Goal: Task Accomplishment & Management: Complete application form

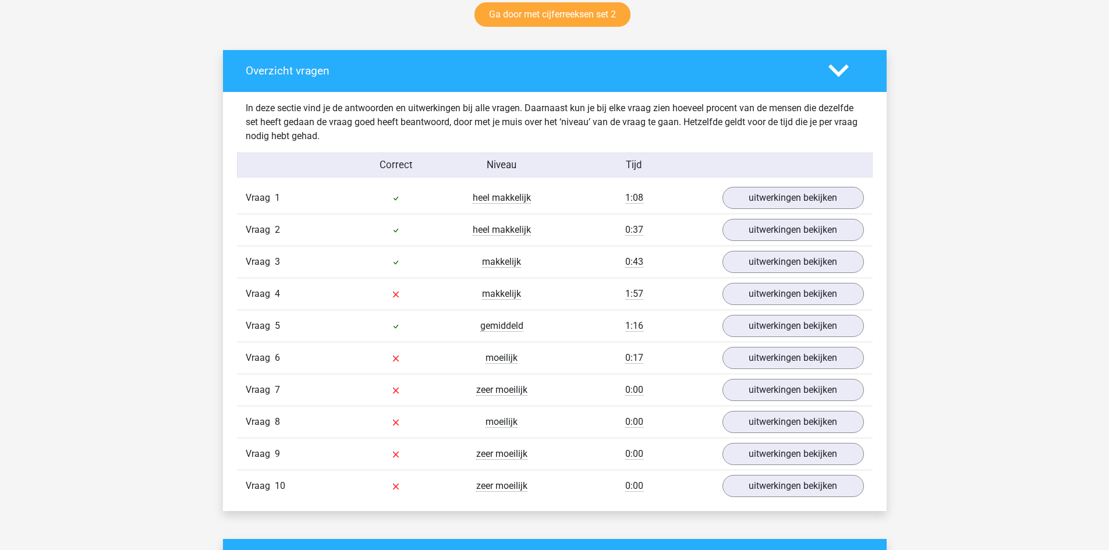
scroll to position [621, 0]
click at [1089, 265] on div "Floortje [EMAIL_ADDRESS][DOMAIN_NAME]" at bounding box center [554, 461] width 1109 height 2164
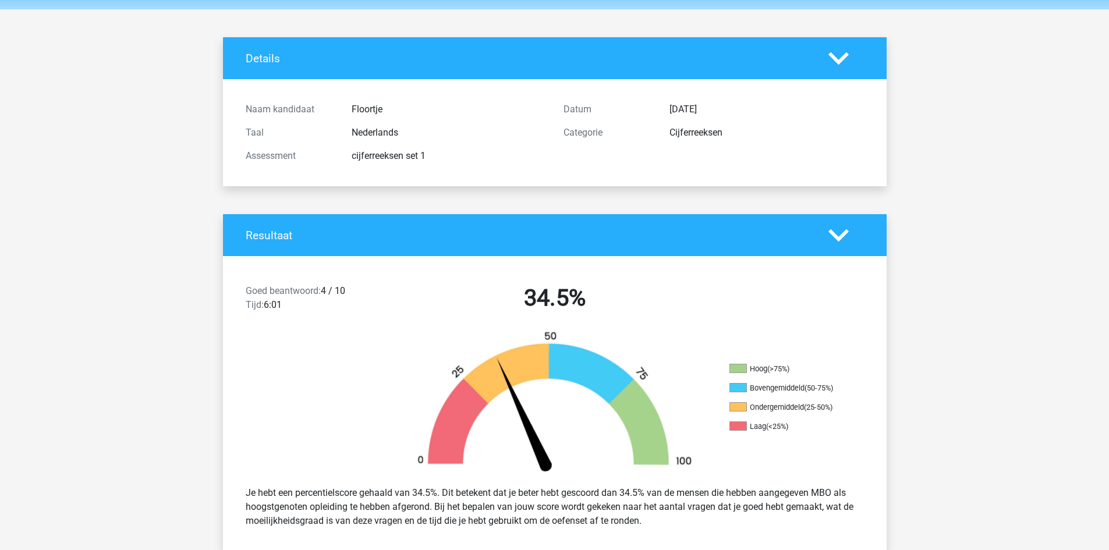
scroll to position [0, 0]
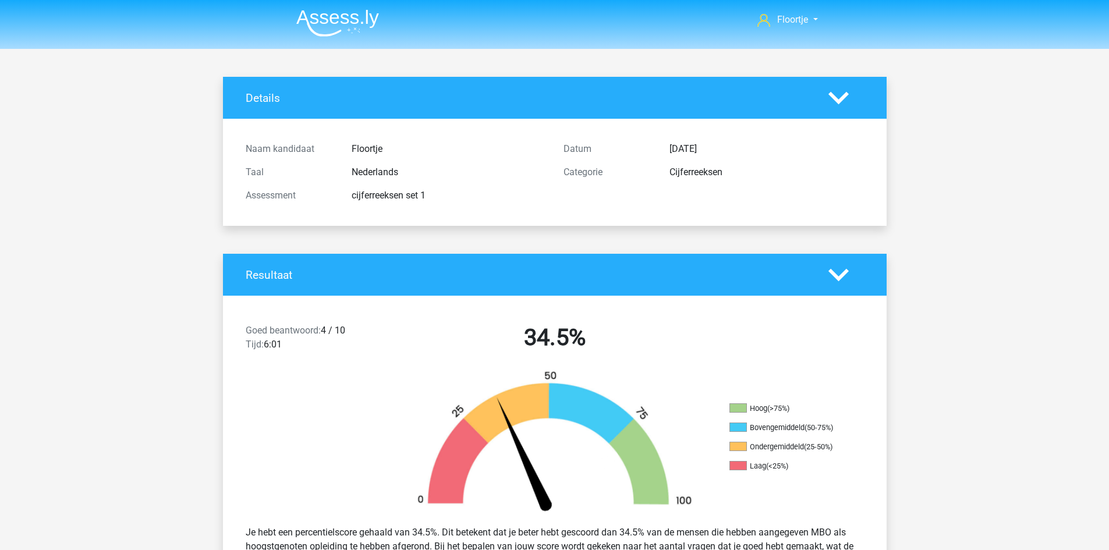
click at [313, 13] on img at bounding box center [337, 22] width 83 height 27
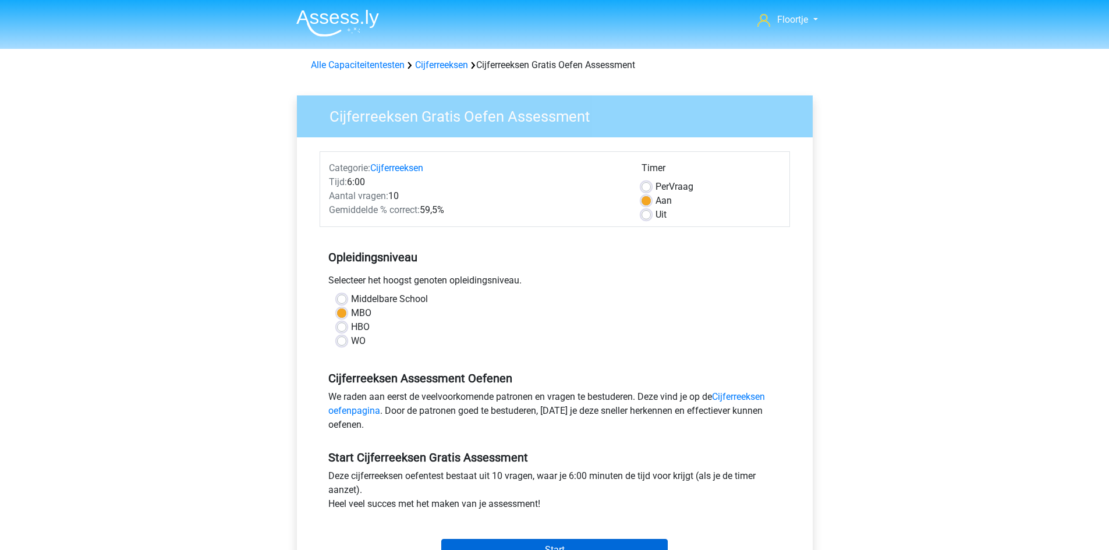
scroll to position [224, 0]
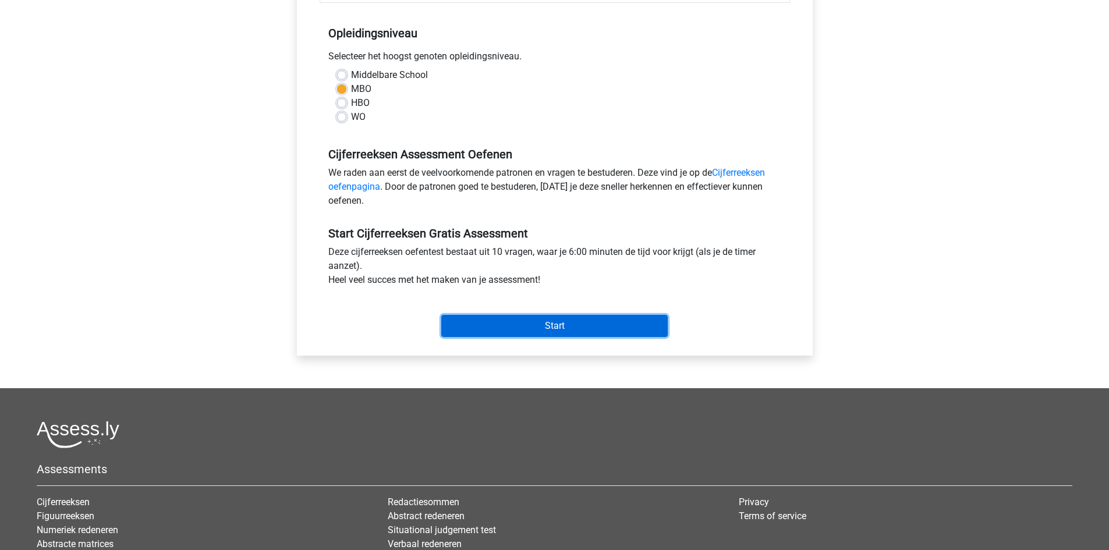
click at [568, 327] on input "Start" at bounding box center [554, 326] width 226 height 22
click at [532, 333] on input "Start" at bounding box center [554, 326] width 226 height 22
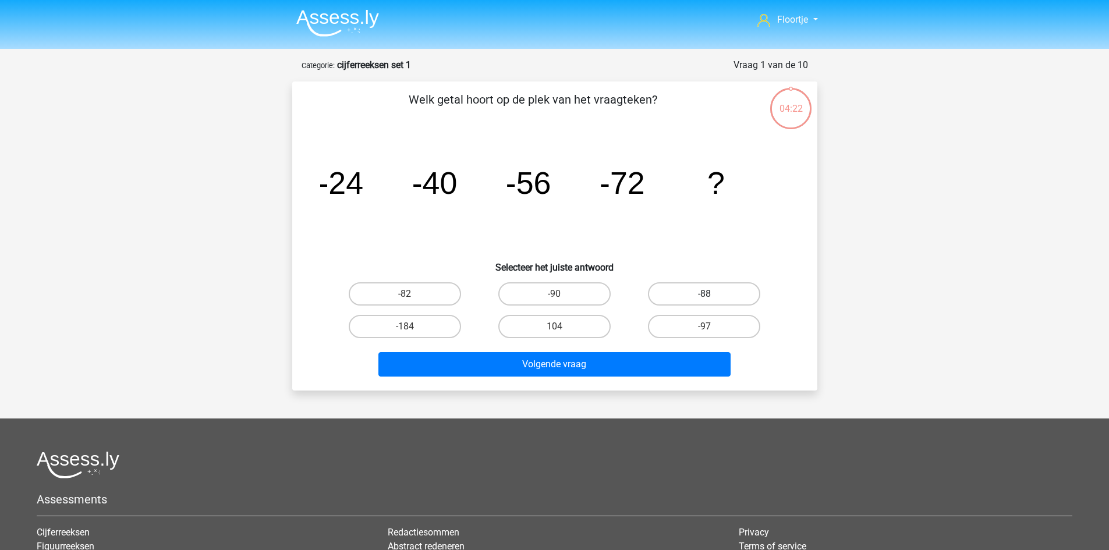
click at [698, 293] on label "-88" at bounding box center [704, 293] width 112 height 23
click at [704, 294] on input "-88" at bounding box center [708, 298] width 8 height 8
radio input "true"
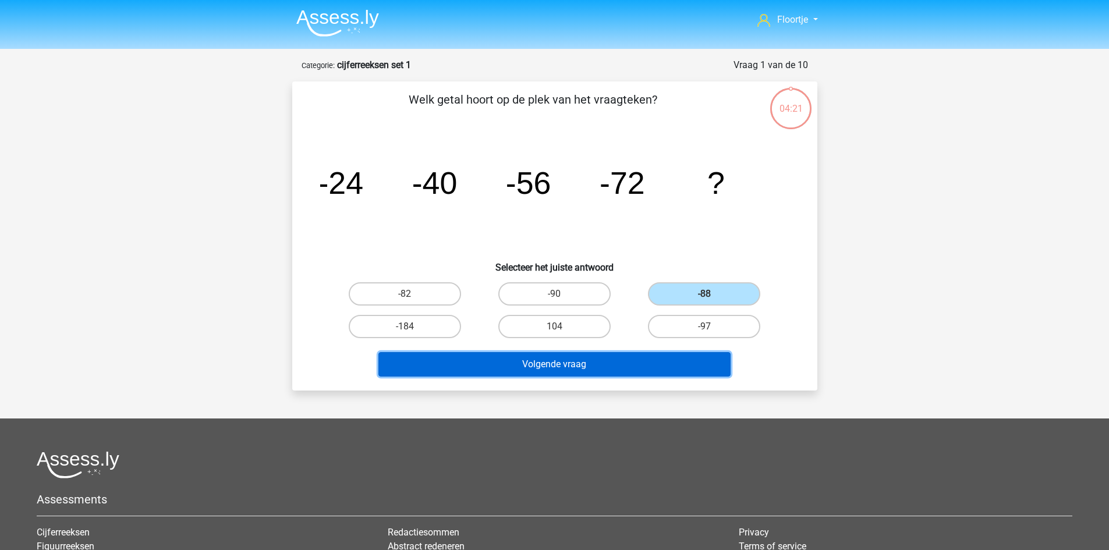
click at [629, 363] on button "Volgende vraag" at bounding box center [554, 364] width 352 height 24
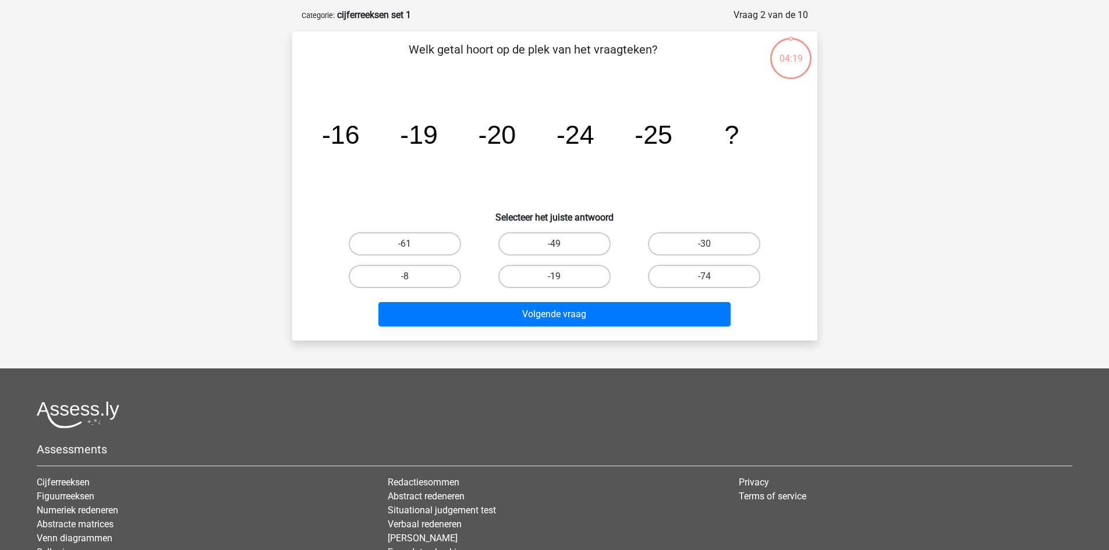
scroll to position [58, 0]
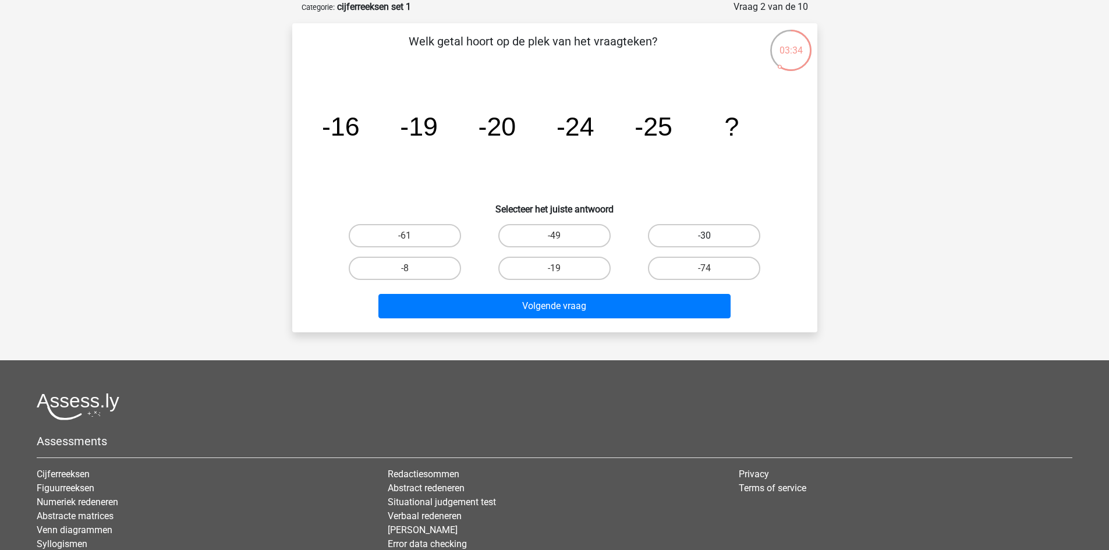
click at [744, 225] on label "-30" at bounding box center [704, 235] width 112 height 23
click at [712, 236] on input "-30" at bounding box center [708, 240] width 8 height 8
radio input "true"
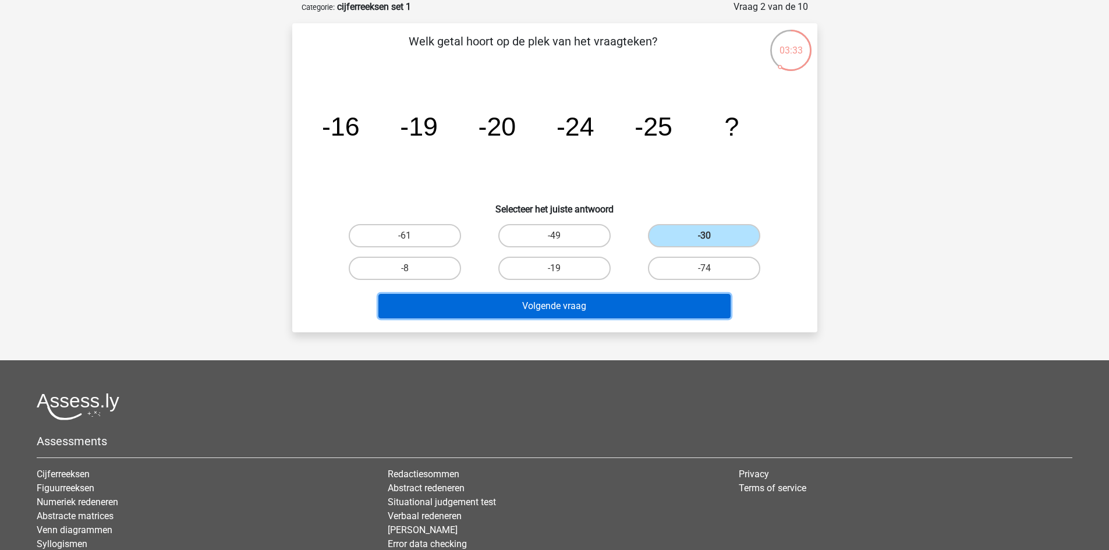
click at [642, 306] on button "Volgende vraag" at bounding box center [554, 306] width 352 height 24
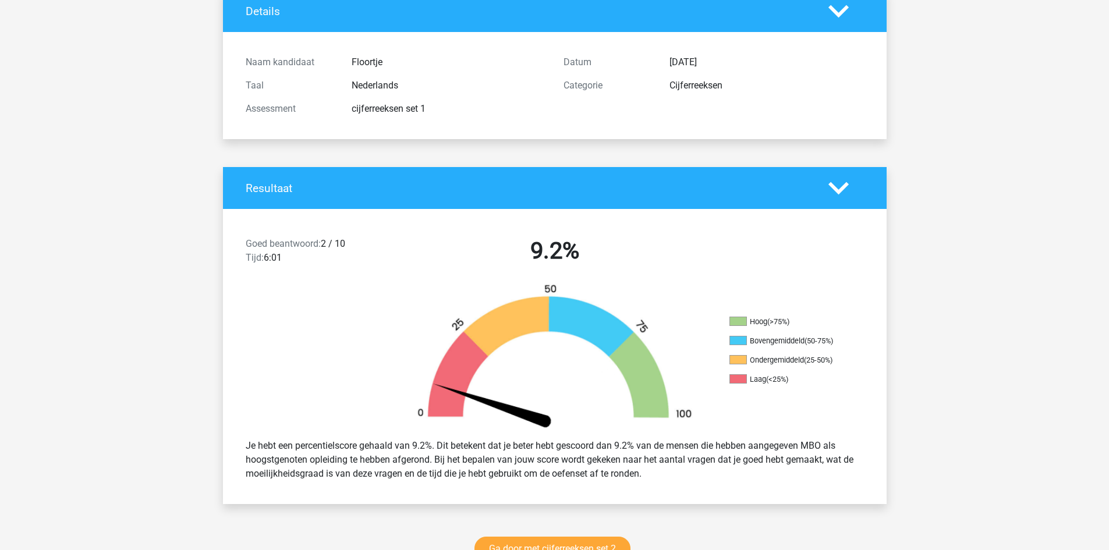
scroll to position [111, 0]
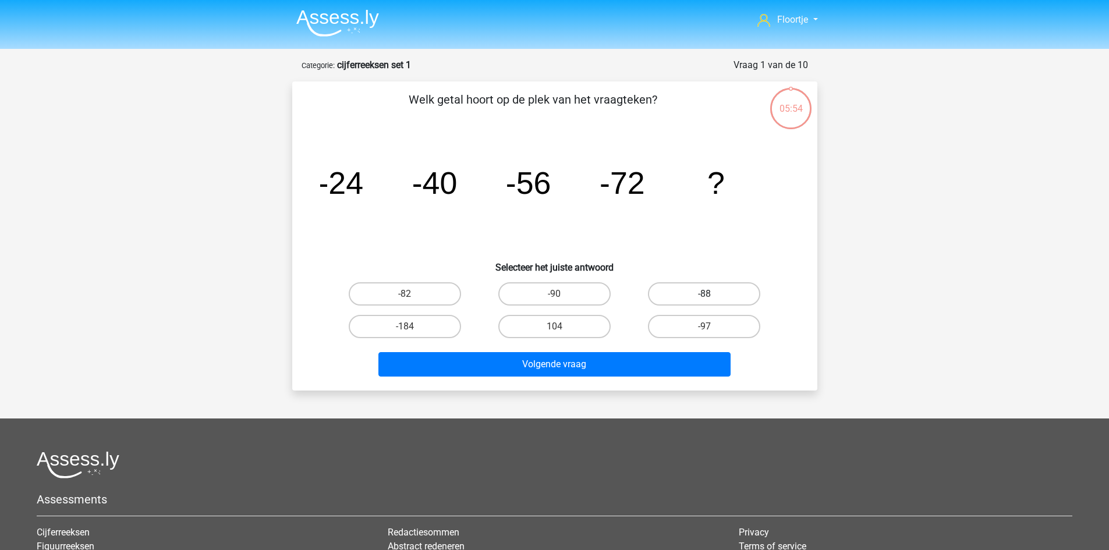
click at [723, 288] on label "-88" at bounding box center [704, 293] width 112 height 23
click at [712, 294] on input "-88" at bounding box center [708, 298] width 8 height 8
radio input "true"
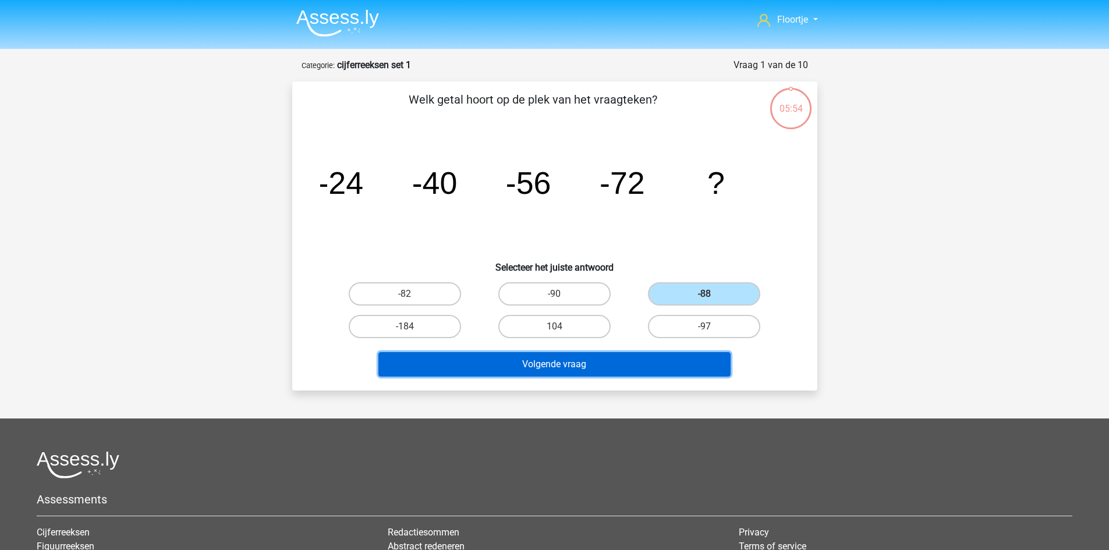
click at [668, 362] on button "Volgende vraag" at bounding box center [554, 364] width 352 height 24
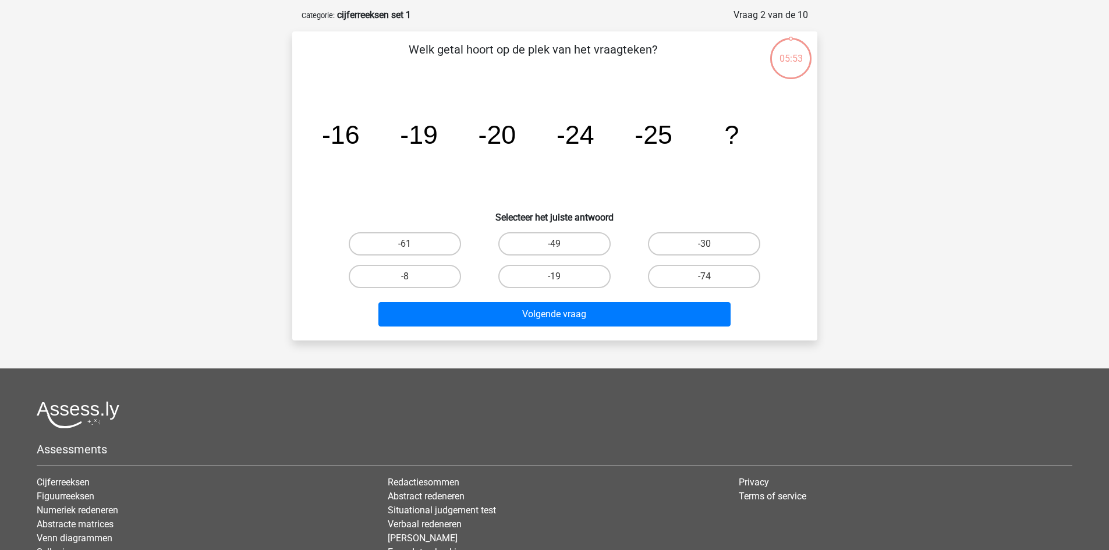
scroll to position [58, 0]
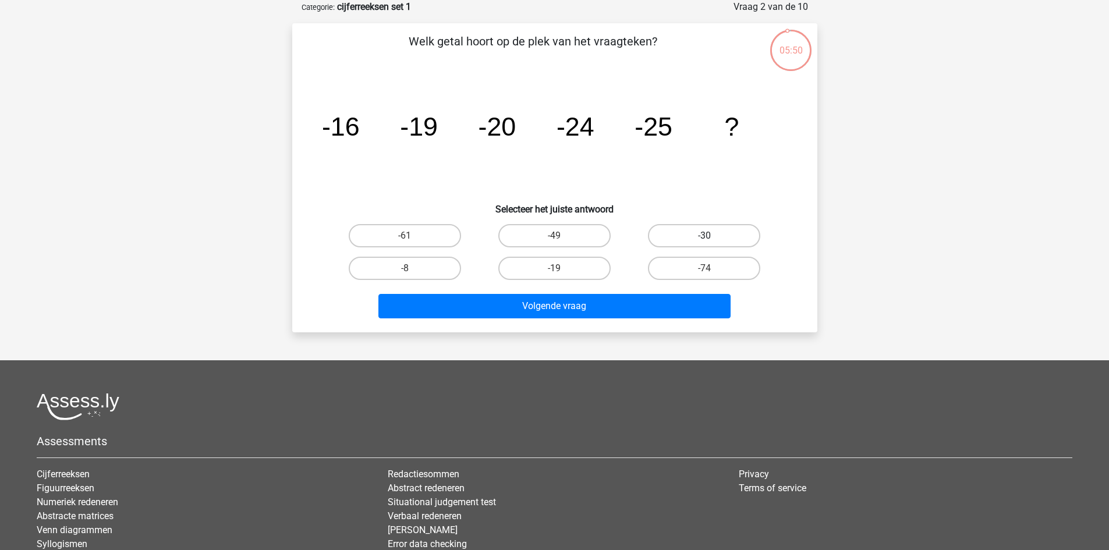
click at [699, 238] on label "-30" at bounding box center [704, 235] width 112 height 23
click at [704, 238] on input "-30" at bounding box center [708, 240] width 8 height 8
radio input "true"
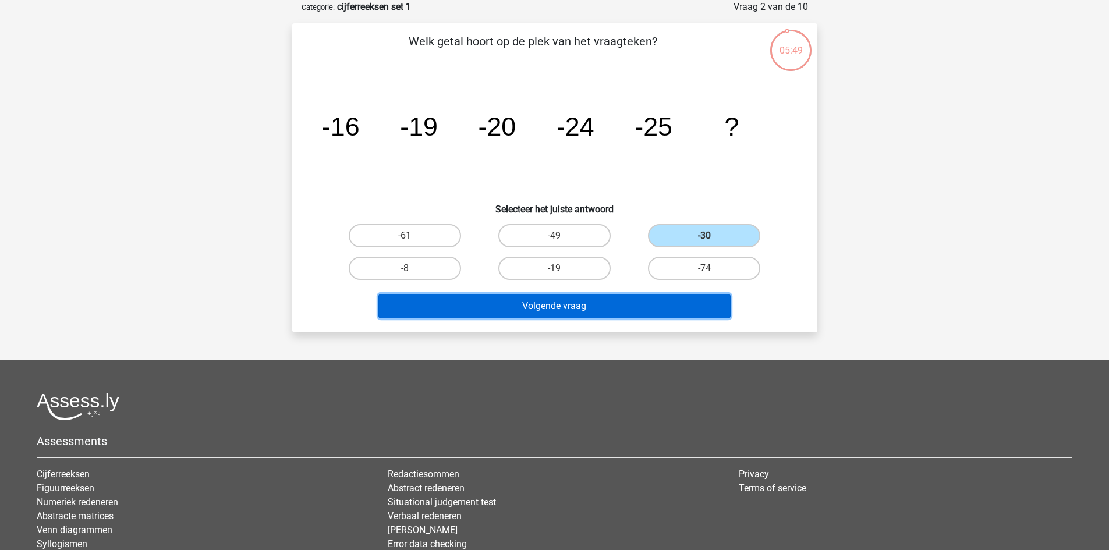
click at [650, 296] on button "Volgende vraag" at bounding box center [554, 306] width 352 height 24
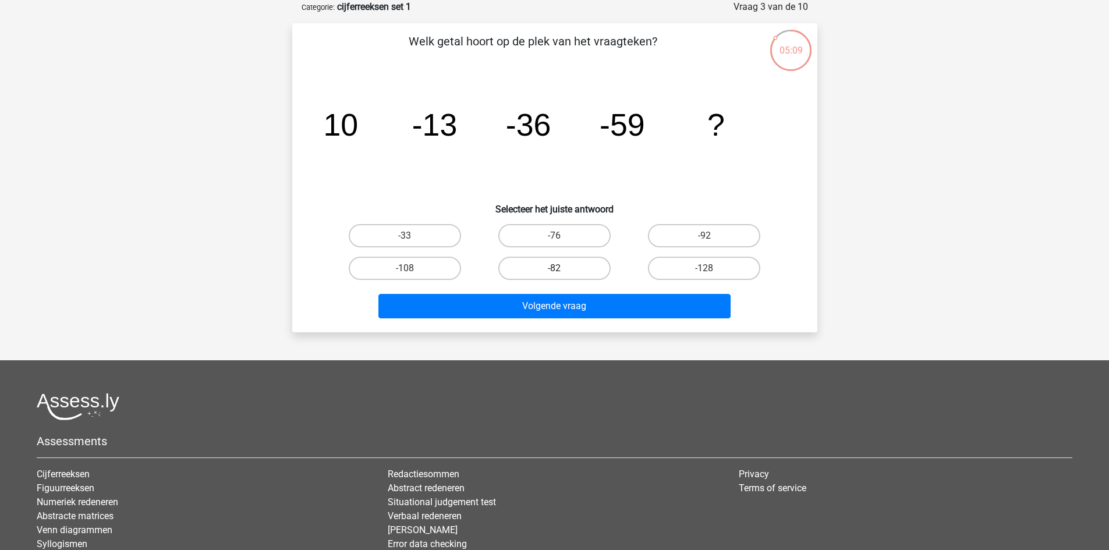
click at [579, 266] on label "-82" at bounding box center [554, 268] width 112 height 23
click at [562, 268] on input "-82" at bounding box center [558, 272] width 8 height 8
radio input "true"
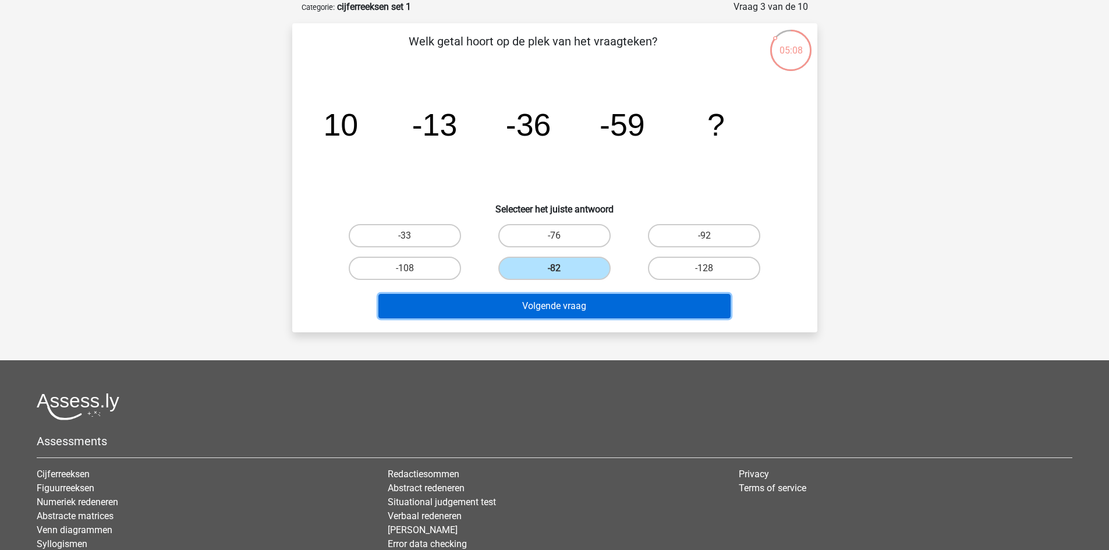
click at [587, 303] on button "Volgende vraag" at bounding box center [554, 306] width 352 height 24
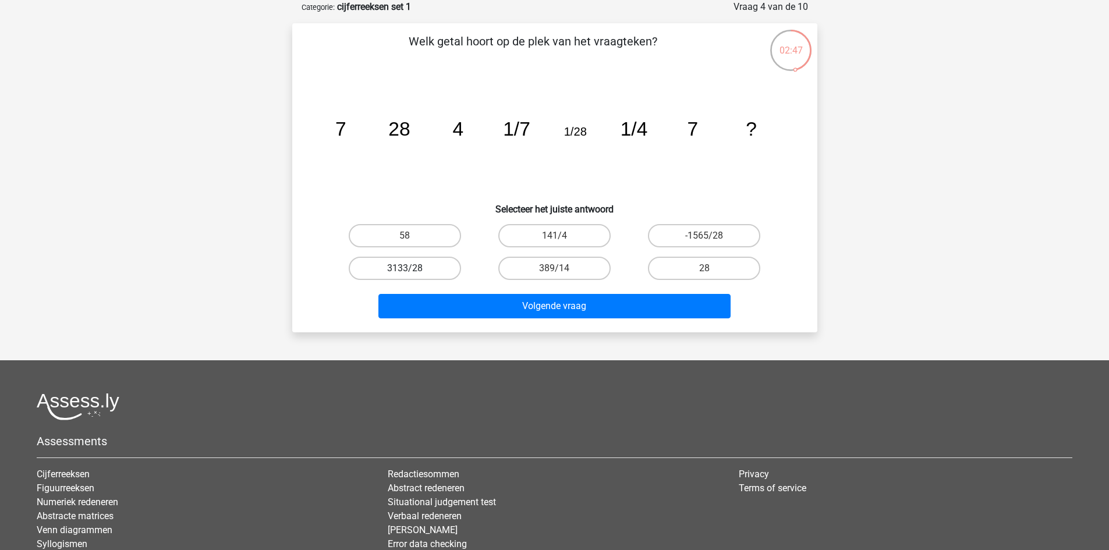
click at [439, 274] on label "3133/28" at bounding box center [405, 268] width 112 height 23
click at [412, 274] on input "3133/28" at bounding box center [409, 272] width 8 height 8
radio input "true"
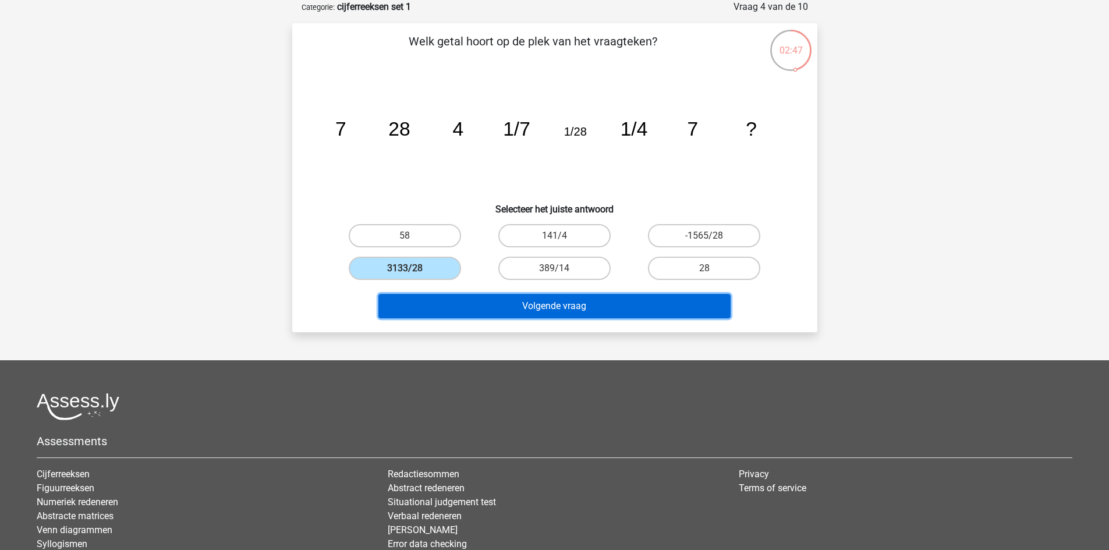
click at [476, 310] on button "Volgende vraag" at bounding box center [554, 306] width 352 height 24
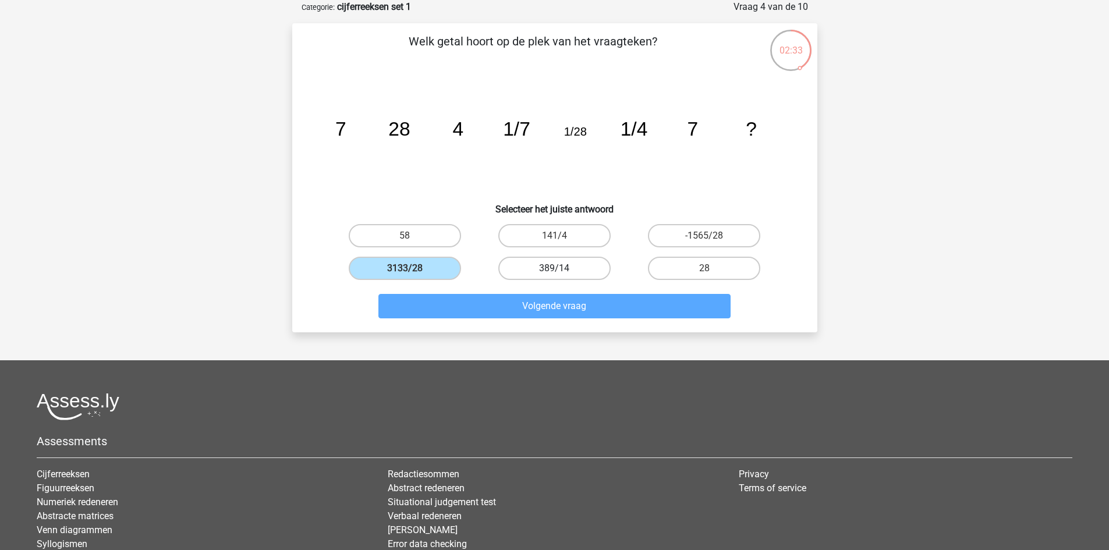
click at [546, 261] on label "389/14" at bounding box center [554, 268] width 112 height 23
click at [554, 268] on input "389/14" at bounding box center [558, 272] width 8 height 8
radio input "true"
click at [376, 265] on label "3133/28" at bounding box center [405, 268] width 112 height 23
click at [405, 268] on input "3133/28" at bounding box center [409, 272] width 8 height 8
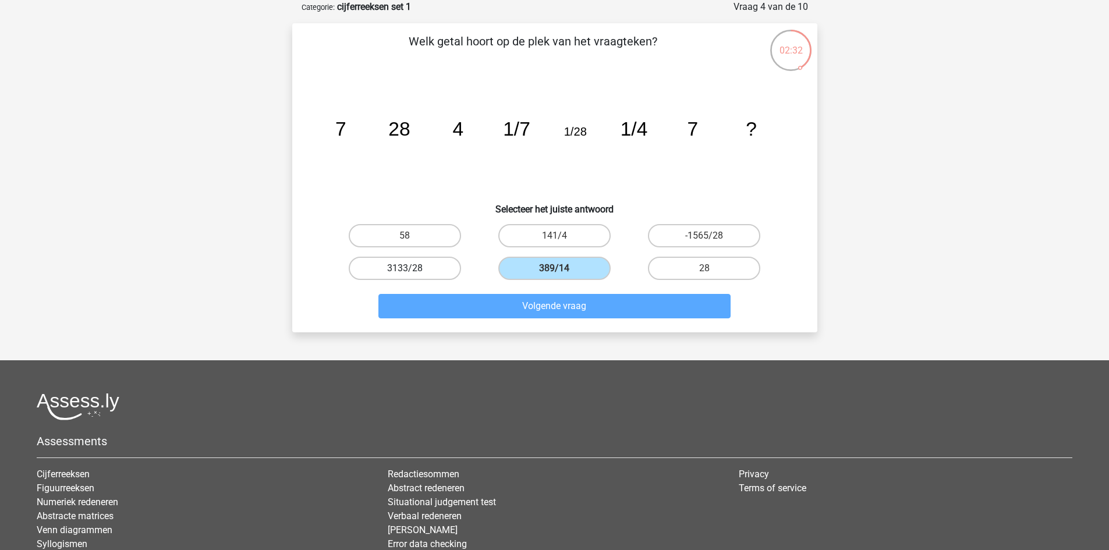
radio input "true"
click at [488, 320] on div "Volgende vraag" at bounding box center [554, 308] width 449 height 29
click at [716, 239] on label "-1565/28" at bounding box center [704, 235] width 112 height 23
click at [712, 239] on input "-1565/28" at bounding box center [708, 240] width 8 height 8
radio input "true"
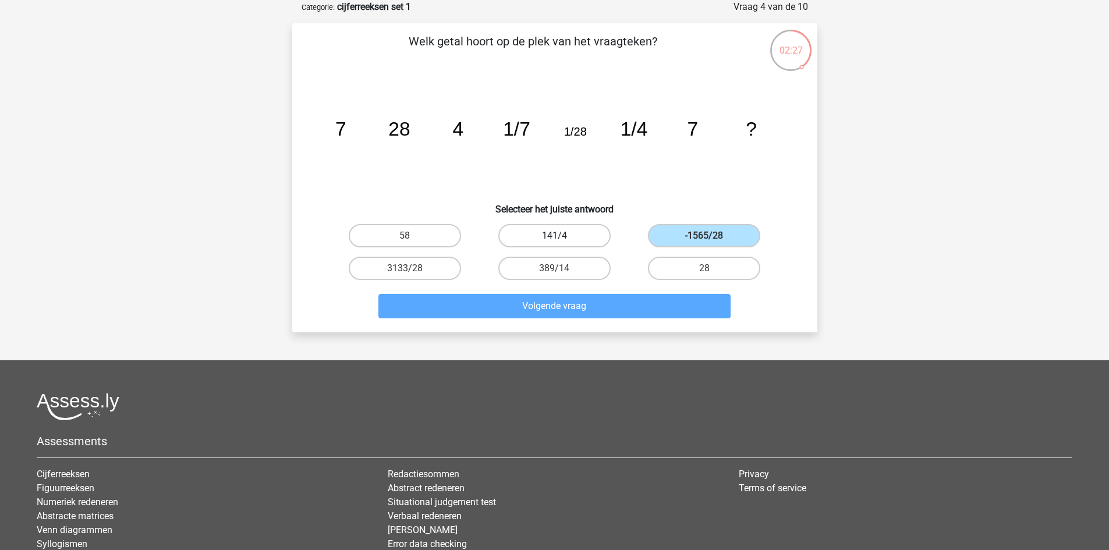
click at [562, 231] on label "141/4" at bounding box center [554, 235] width 112 height 23
click at [562, 236] on input "141/4" at bounding box center [558, 240] width 8 height 8
radio input "true"
click at [1062, 293] on div "Floortje floortjejasmijn11@gmail.com Nederlands English 7" at bounding box center [554, 305] width 1109 height 726
click at [438, 265] on label "3133/28" at bounding box center [405, 268] width 112 height 23
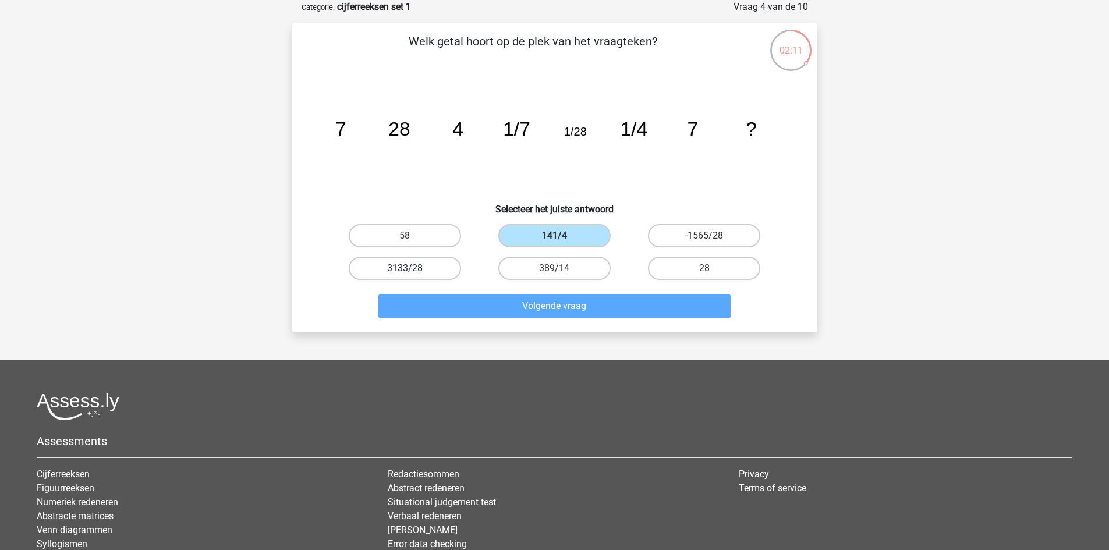
click at [412, 268] on input "3133/28" at bounding box center [409, 272] width 8 height 8
radio input "true"
click at [546, 341] on div "Floortje floortjejasmijn11@gmail.com Nederlands English 7" at bounding box center [554, 305] width 1109 height 726
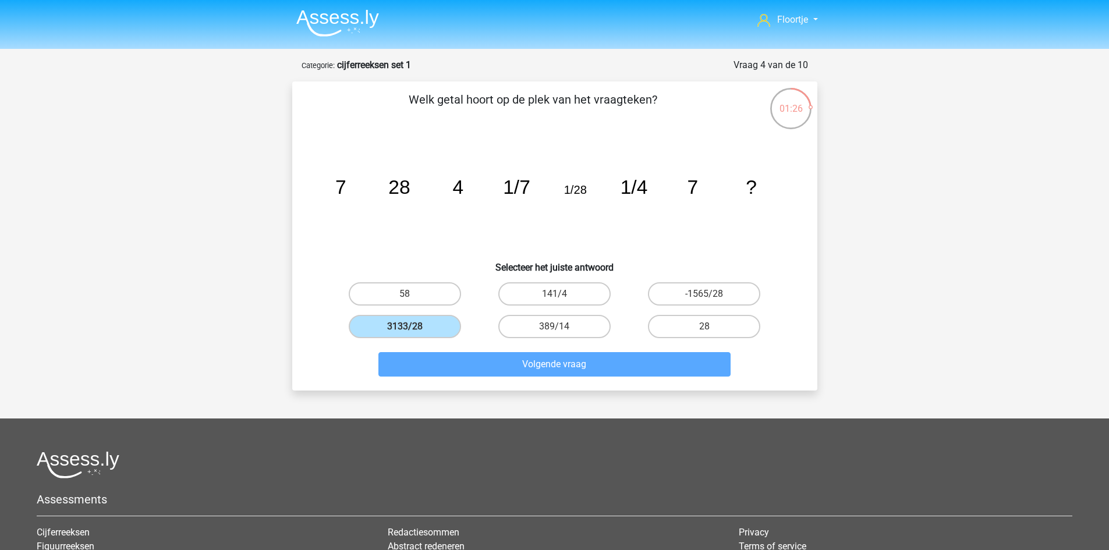
drag, startPoint x: 1061, startPoint y: 192, endPoint x: 1076, endPoint y: 127, distance: 67.1
click at [1076, 127] on div "Floortje floortjejasmijn11@gmail.com Nederlands English 7" at bounding box center [554, 363] width 1109 height 726
click at [545, 325] on label "389/14" at bounding box center [554, 326] width 112 height 23
click at [554, 327] on input "389/14" at bounding box center [558, 331] width 8 height 8
radio input "true"
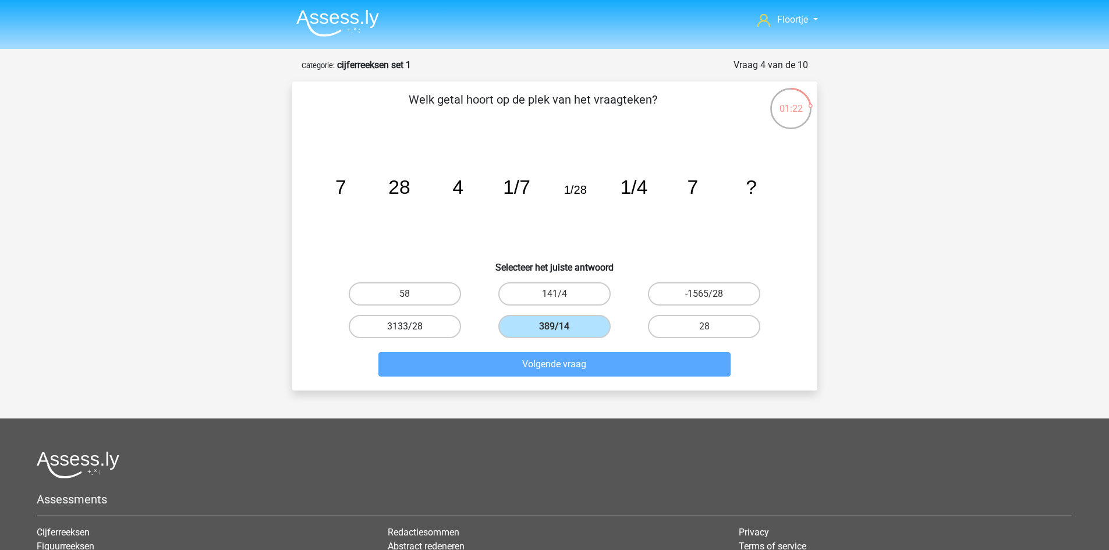
click at [440, 325] on label "3133/28" at bounding box center [405, 326] width 112 height 23
click at [412, 327] on input "3133/28" at bounding box center [409, 331] width 8 height 8
radio input "true"
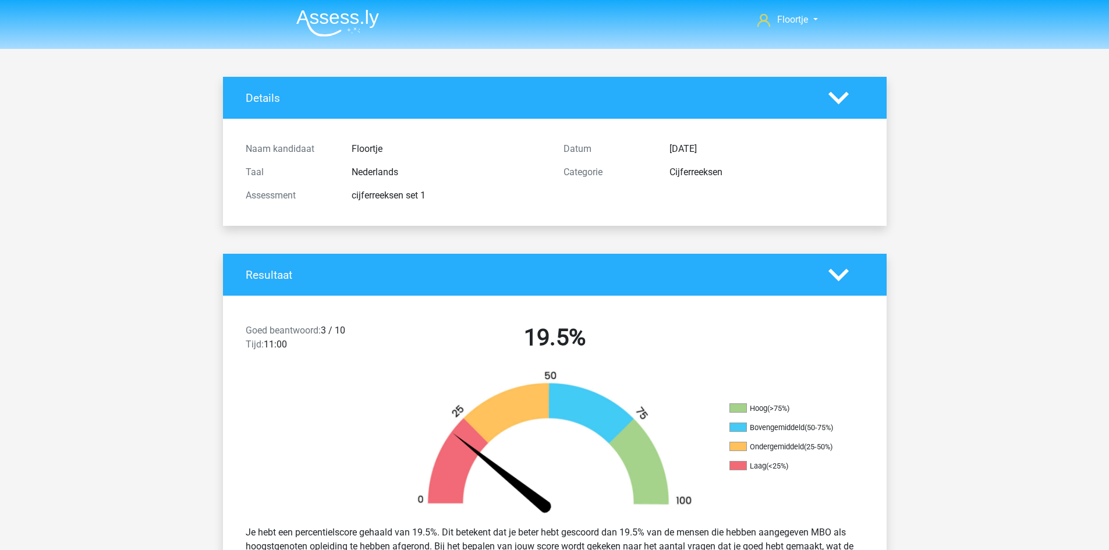
click at [830, 90] on icon at bounding box center [838, 98] width 20 height 20
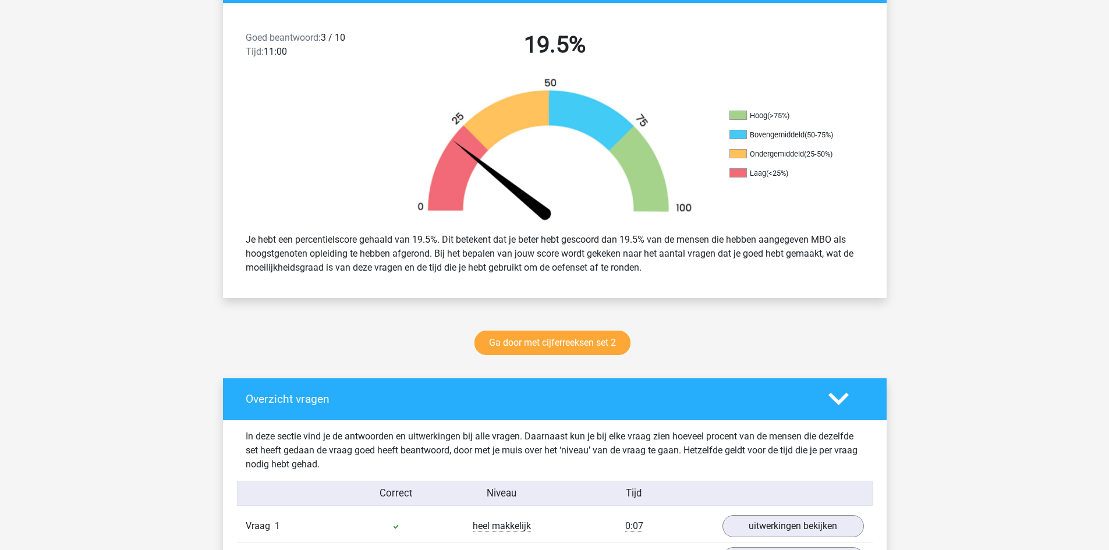
scroll to position [186, 0]
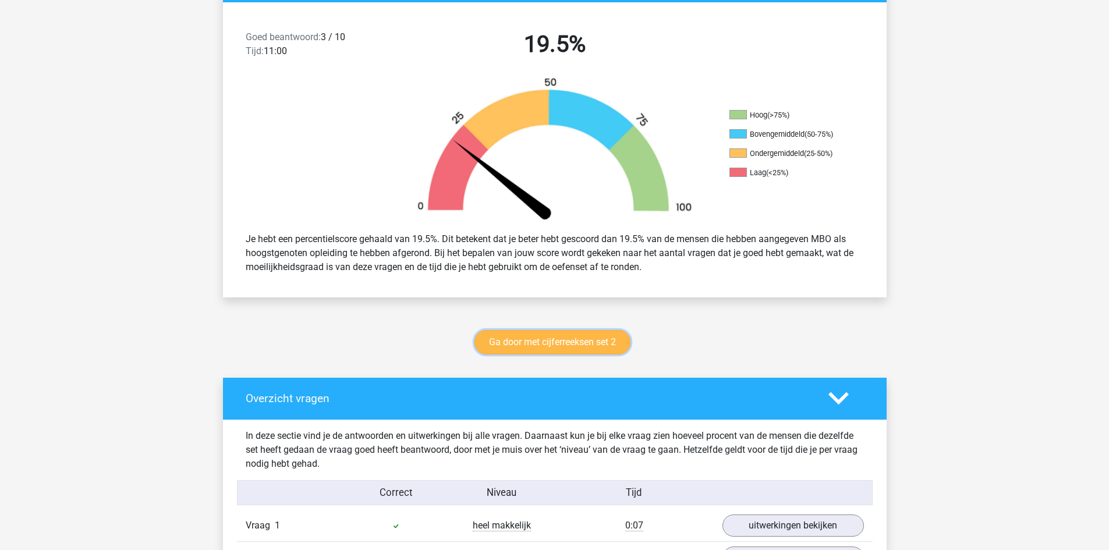
click at [554, 354] on link "Ga door met cijferreeksen set 2" at bounding box center [552, 342] width 156 height 24
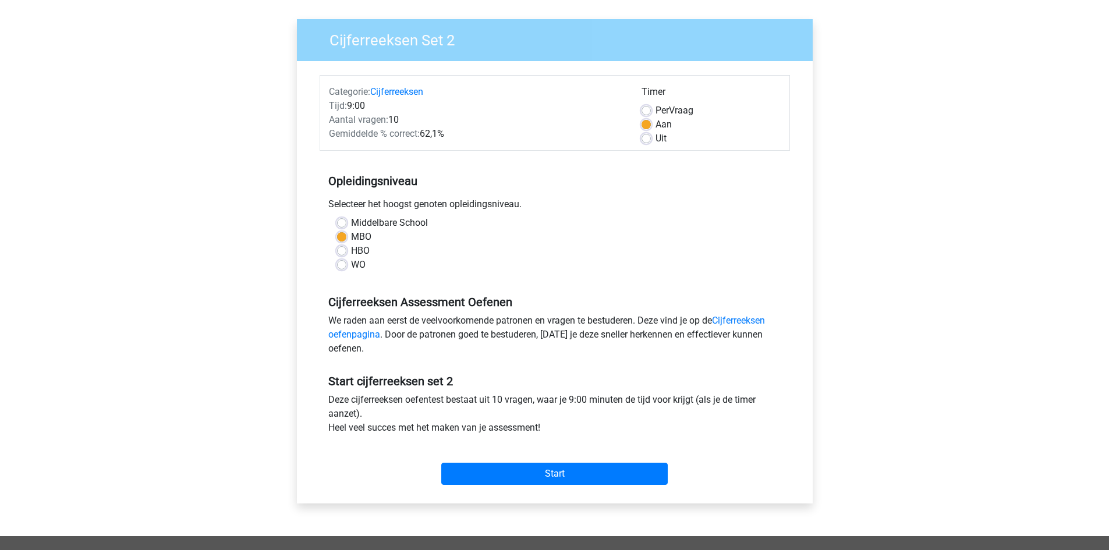
scroll to position [83, 0]
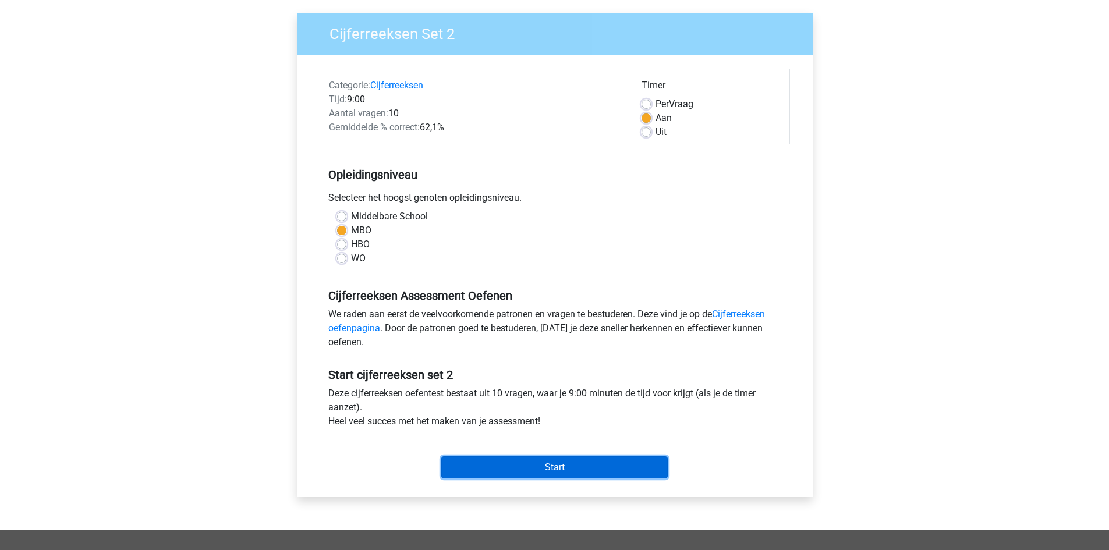
click at [562, 470] on input "Start" at bounding box center [554, 467] width 226 height 22
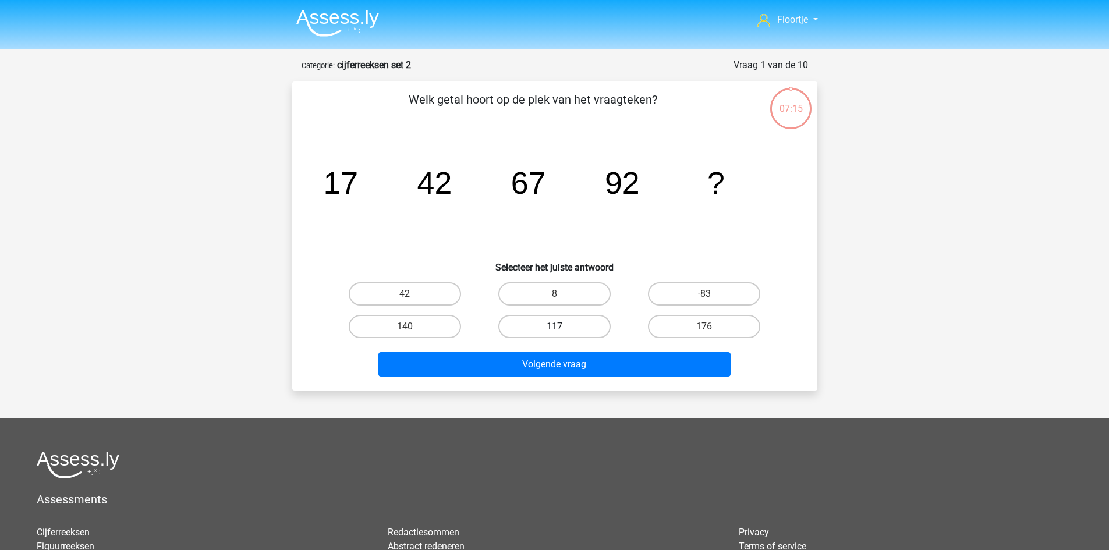
click at [554, 325] on label "117" at bounding box center [554, 326] width 112 height 23
click at [554, 327] on input "117" at bounding box center [558, 331] width 8 height 8
radio input "true"
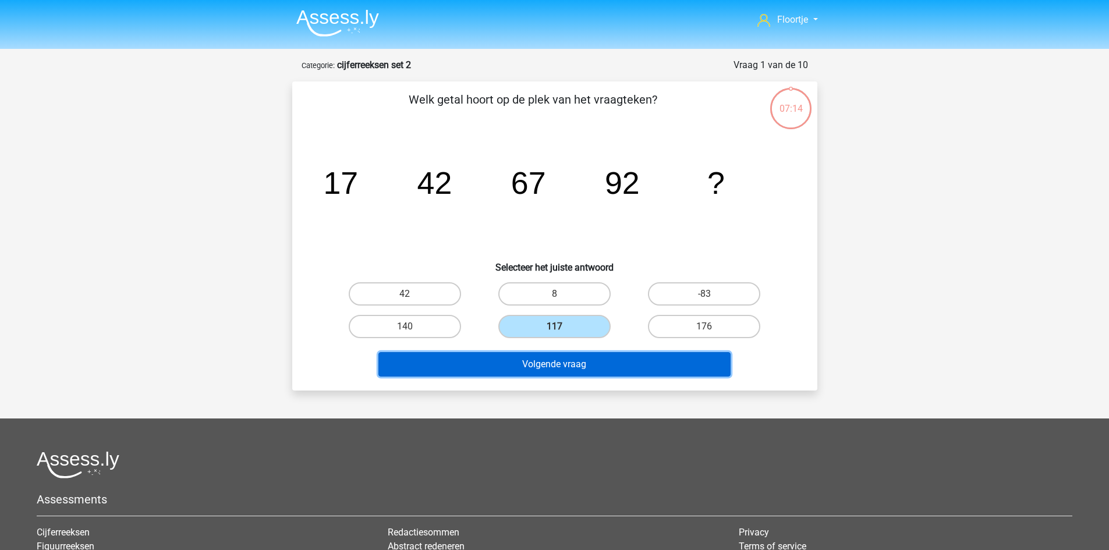
click at [553, 359] on button "Volgende vraag" at bounding box center [554, 364] width 352 height 24
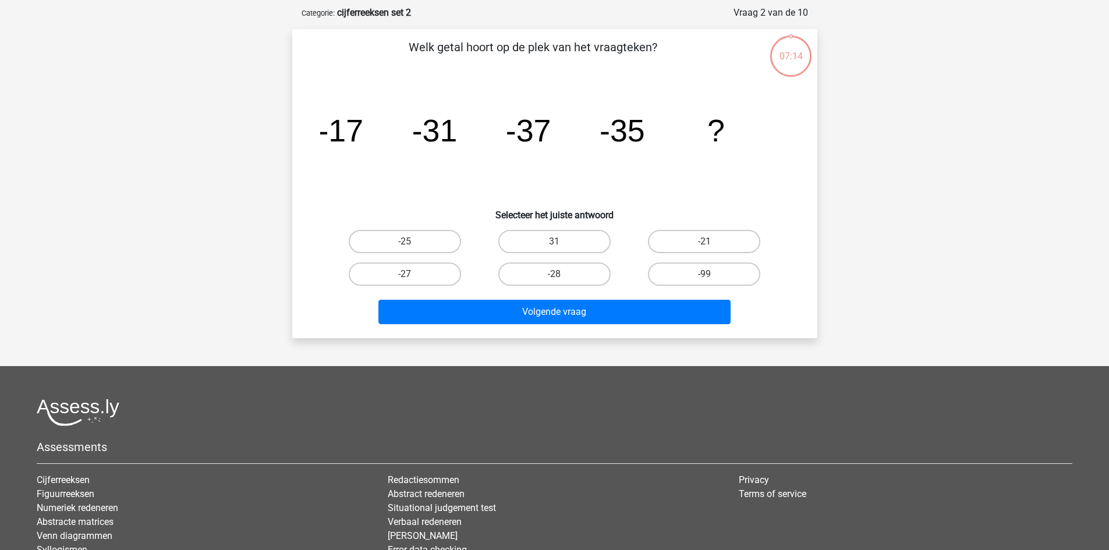
scroll to position [58, 0]
